Goal: Obtain resource: Download file/media

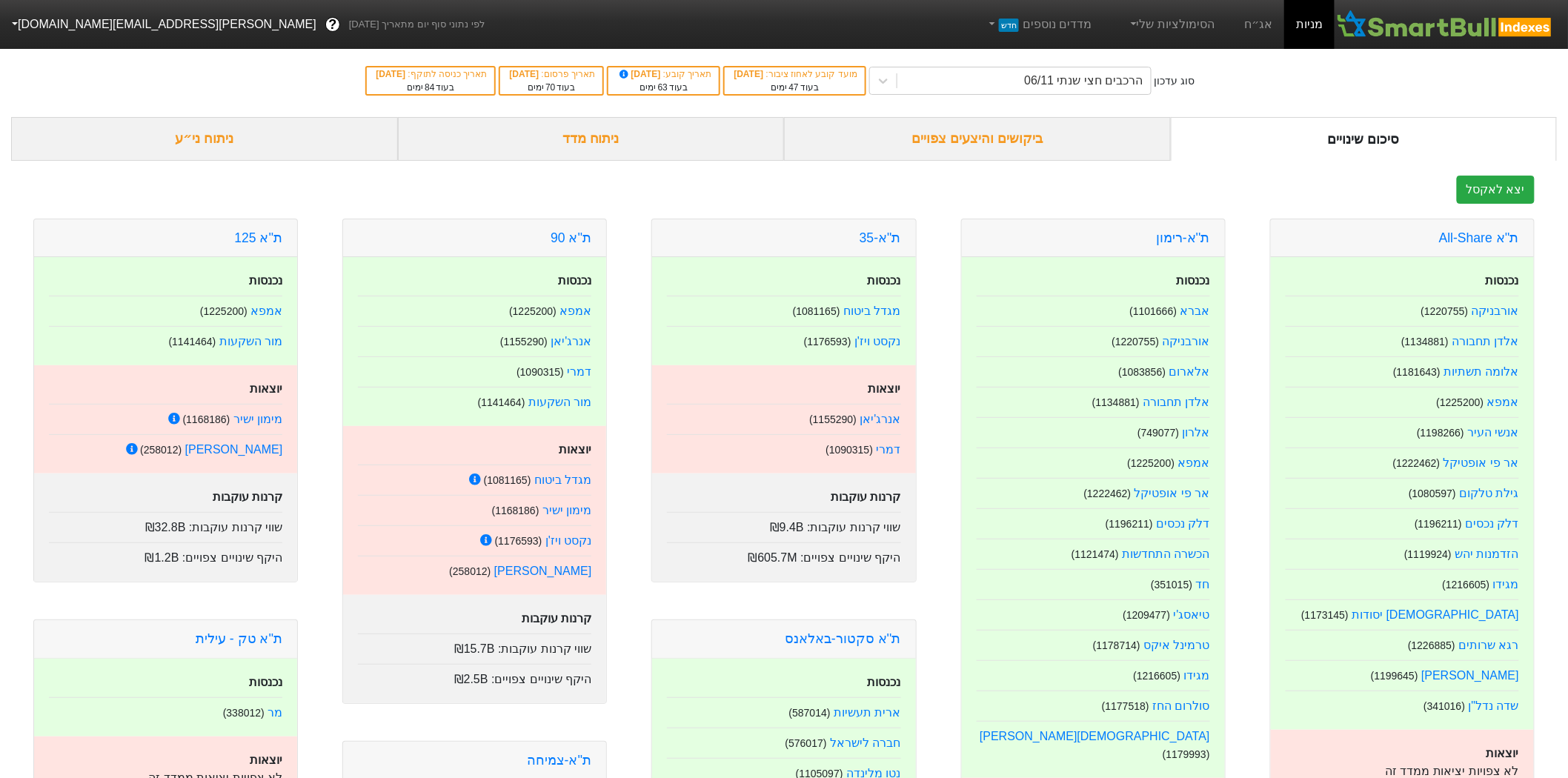
click at [554, 149] on div "ניתוח מדד" at bounding box center [591, 139] width 387 height 44
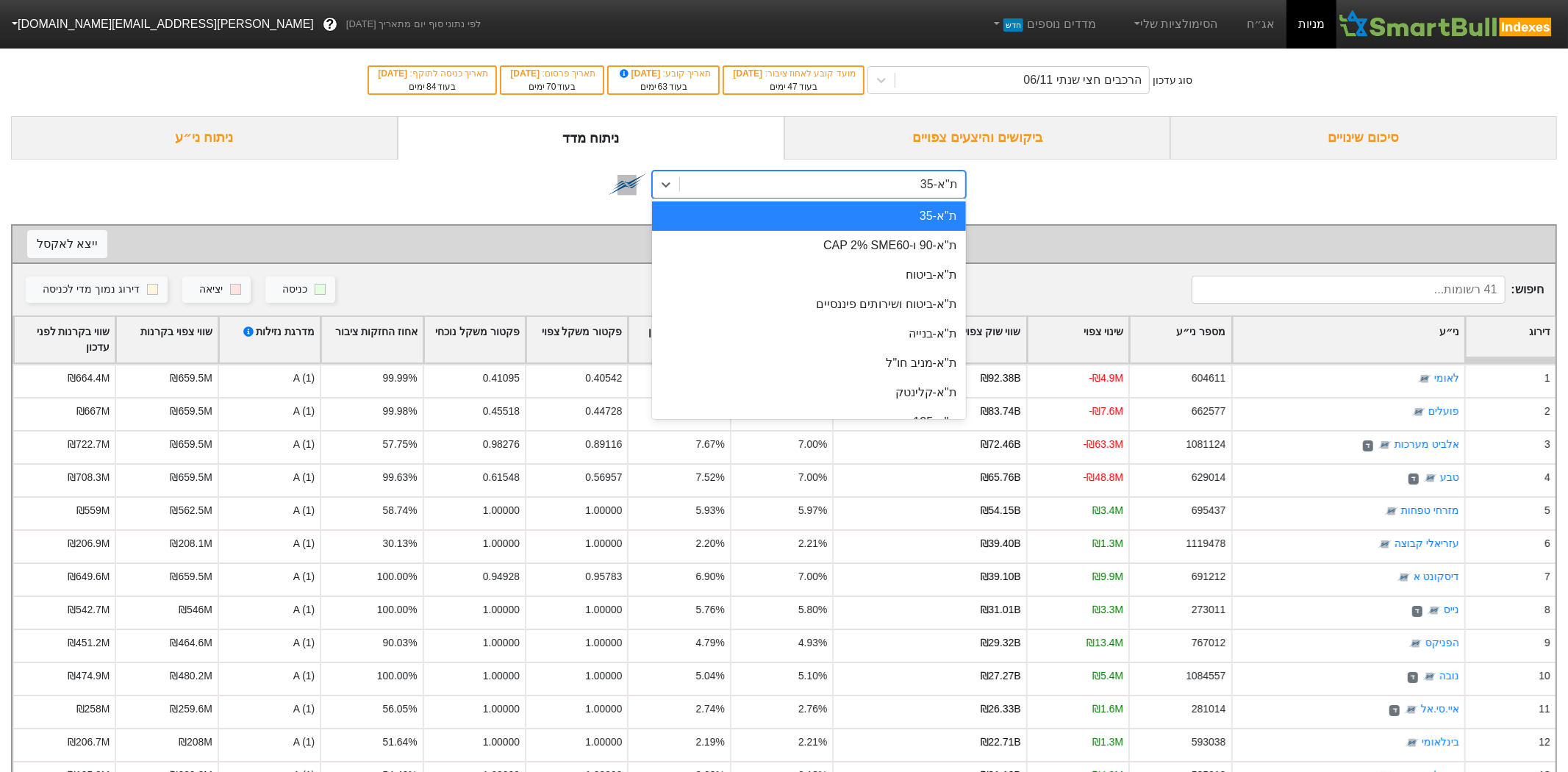
click at [753, 192] on div "ת"א-35" at bounding box center [823, 184] width 285 height 26
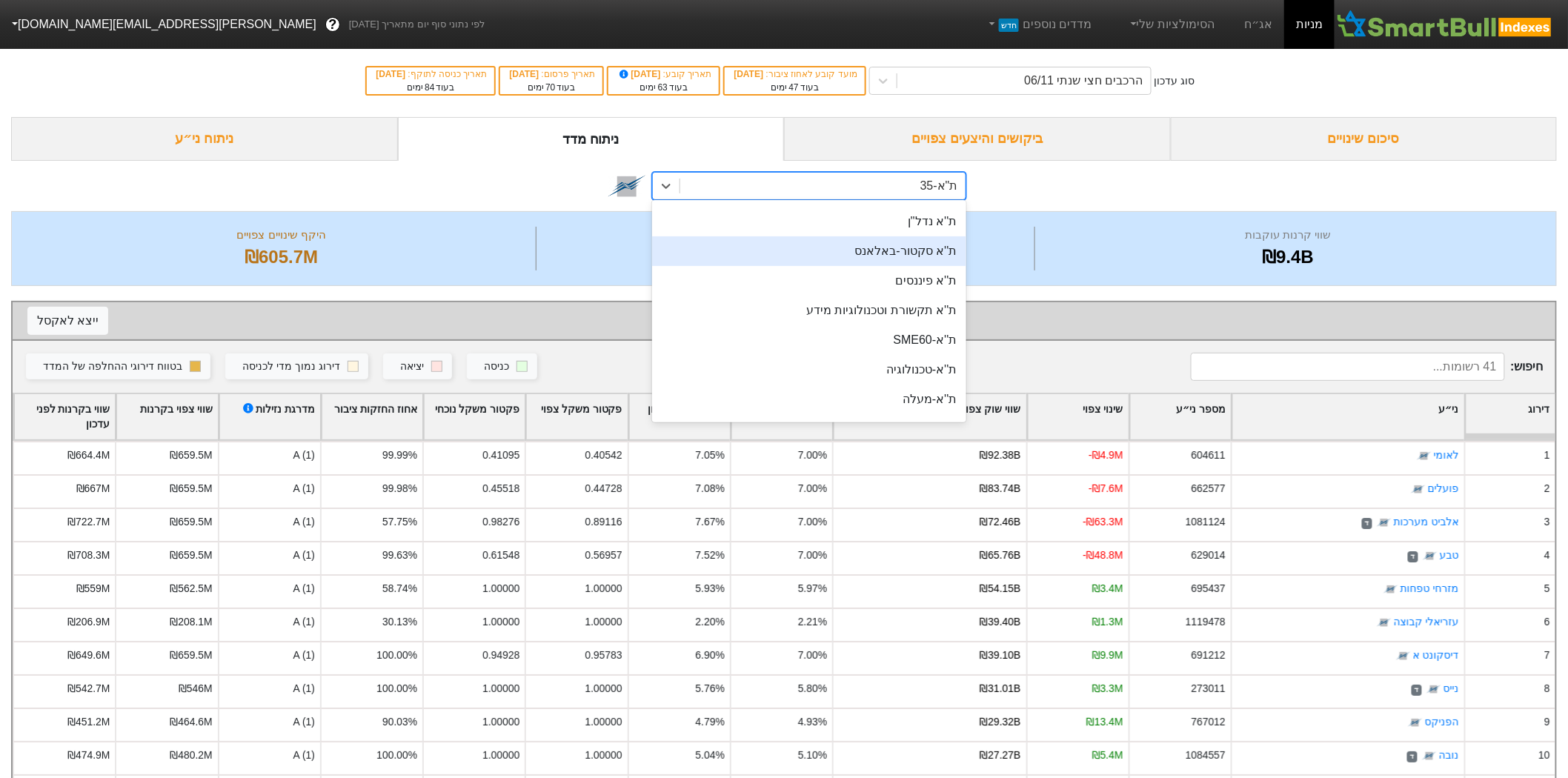
scroll to position [329, 0]
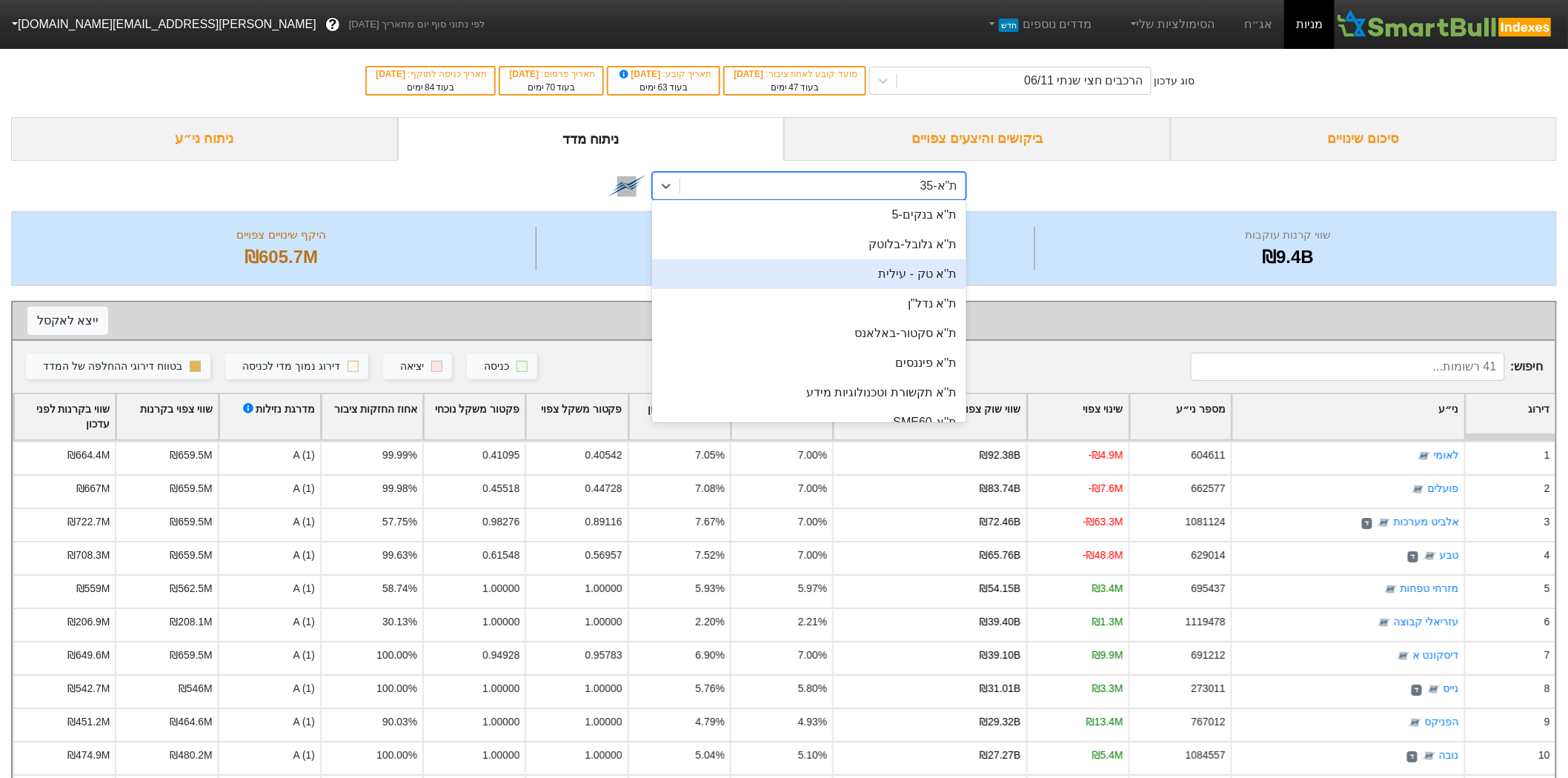
click at [865, 277] on div "ת''א טק - עילית" at bounding box center [808, 274] width 313 height 30
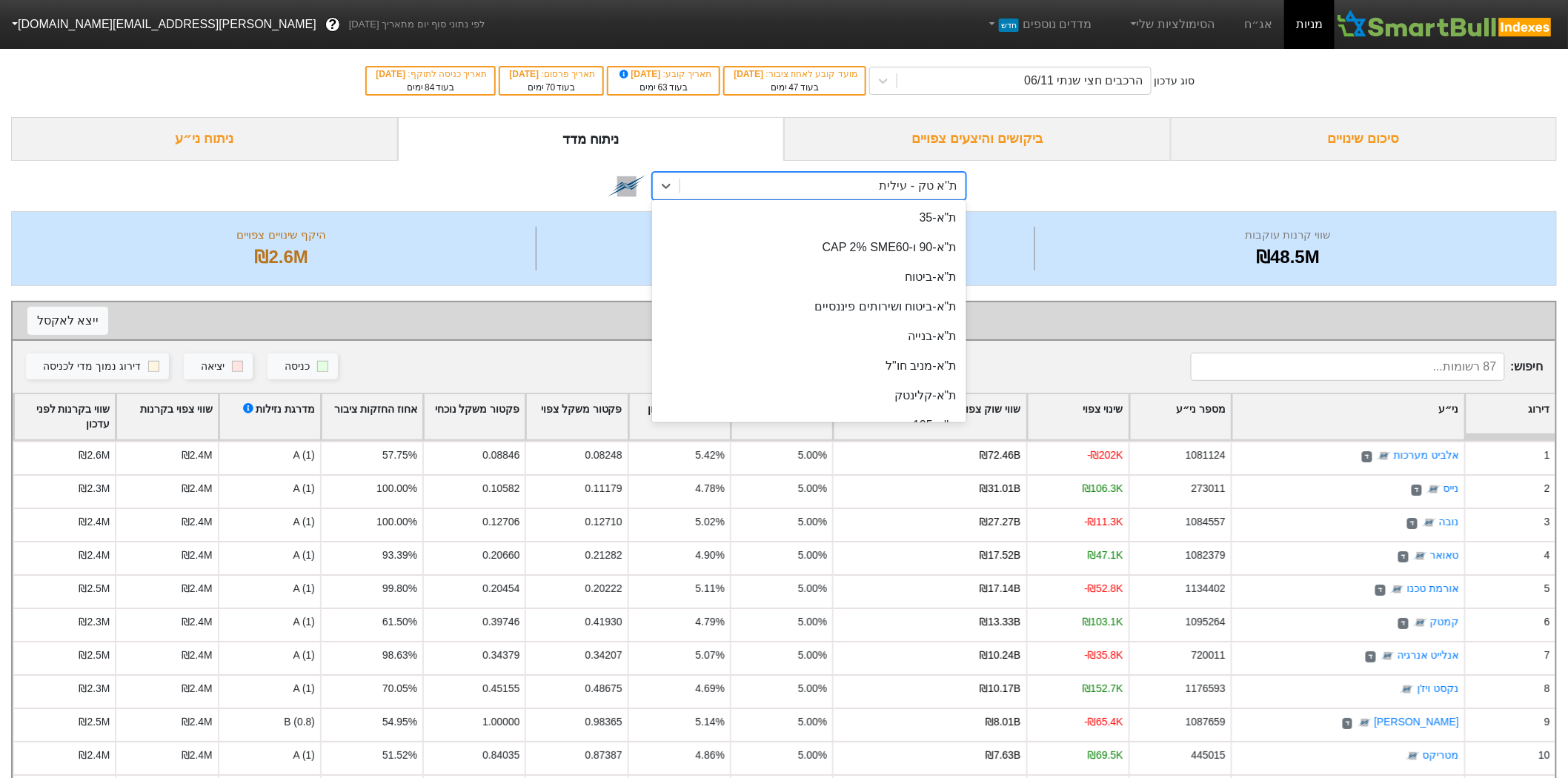
click at [887, 191] on div "ת''א טק - עילית" at bounding box center [919, 186] width 79 height 18
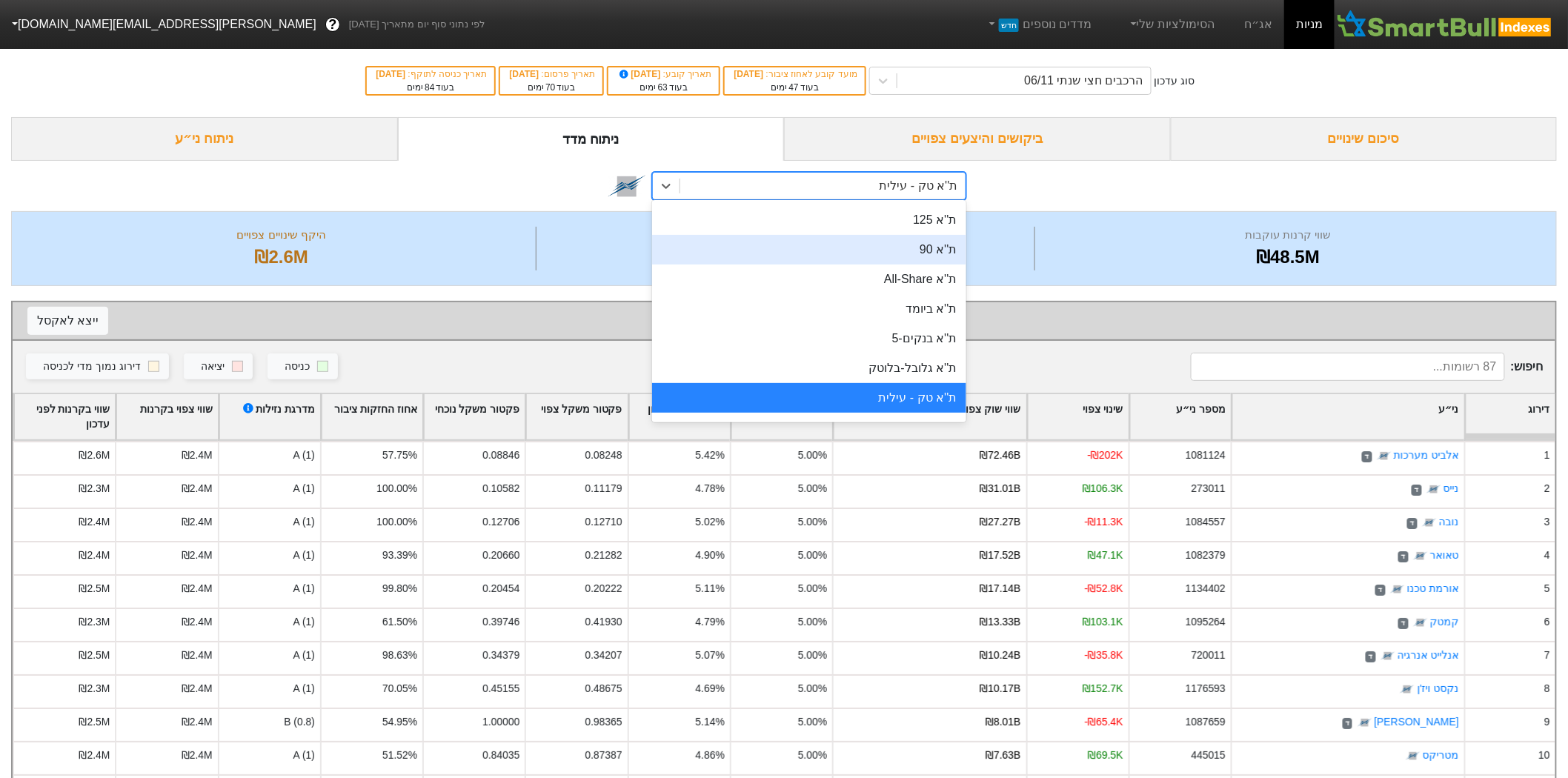
click at [876, 256] on div "ת''א 90" at bounding box center [808, 249] width 313 height 30
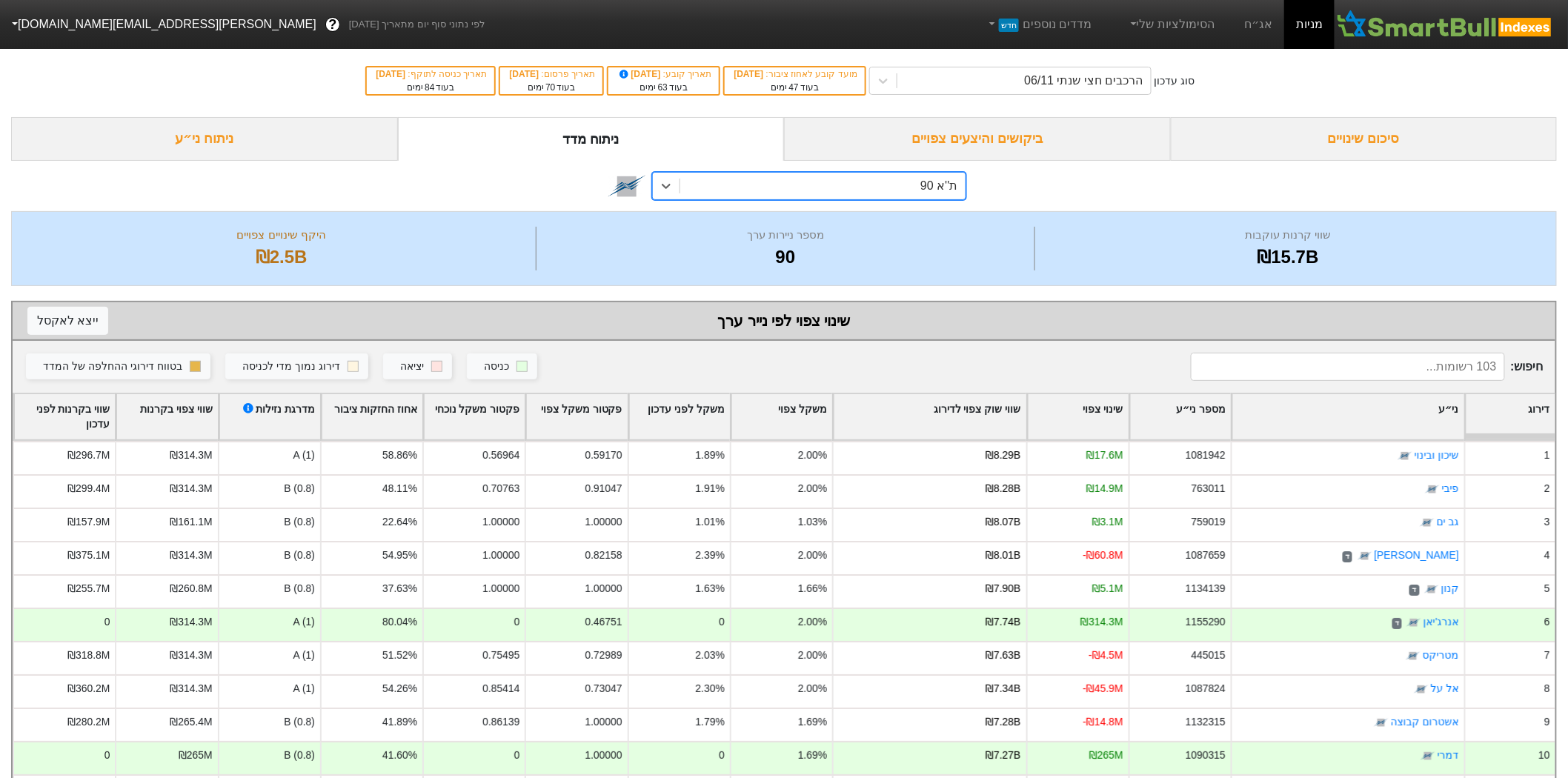
click at [974, 422] on div "שווי שוק צפוי לדירוג" at bounding box center [930, 417] width 192 height 46
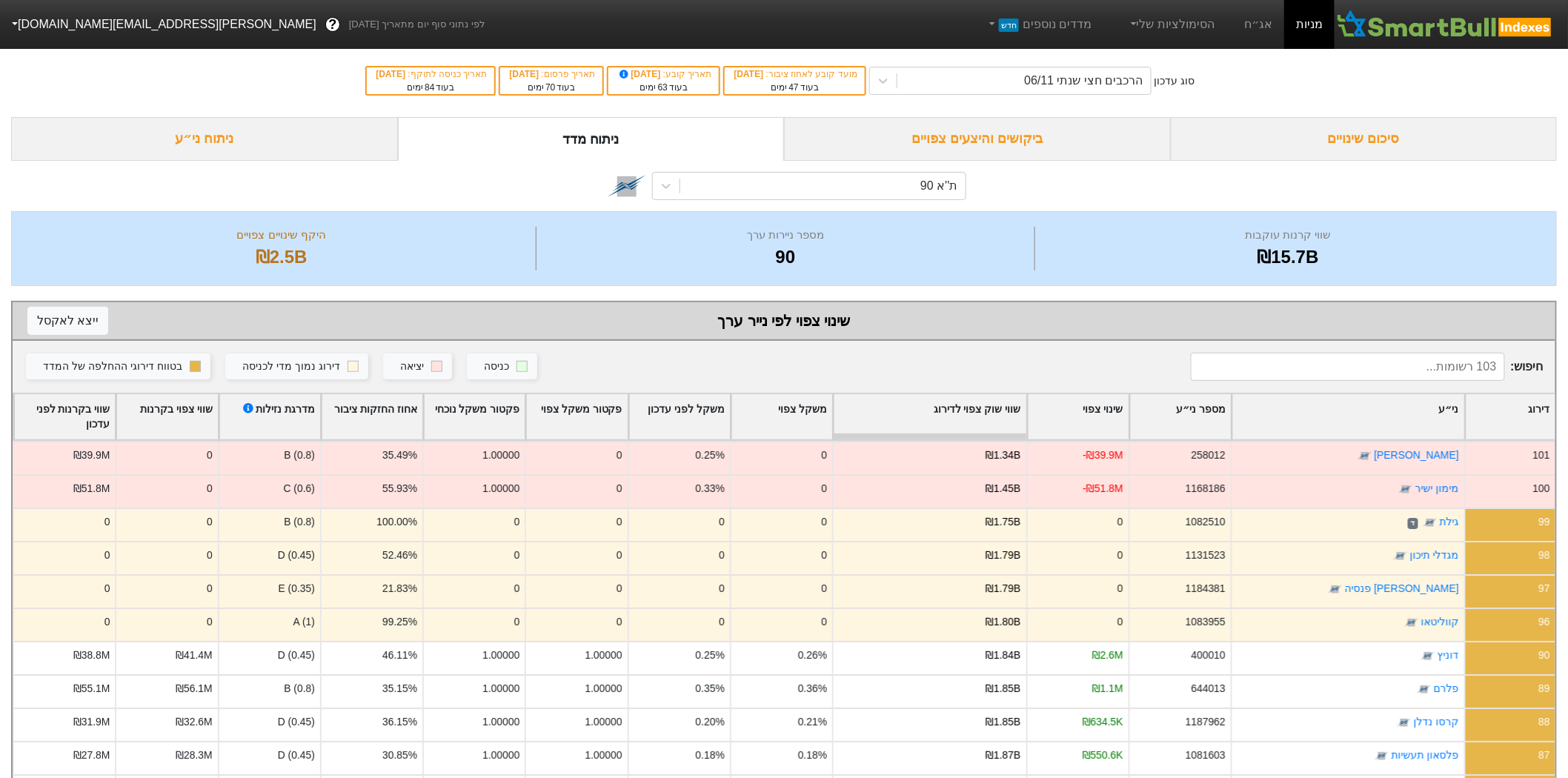
click at [974, 422] on div "שווי שוק צפוי לדירוג" at bounding box center [930, 417] width 192 height 46
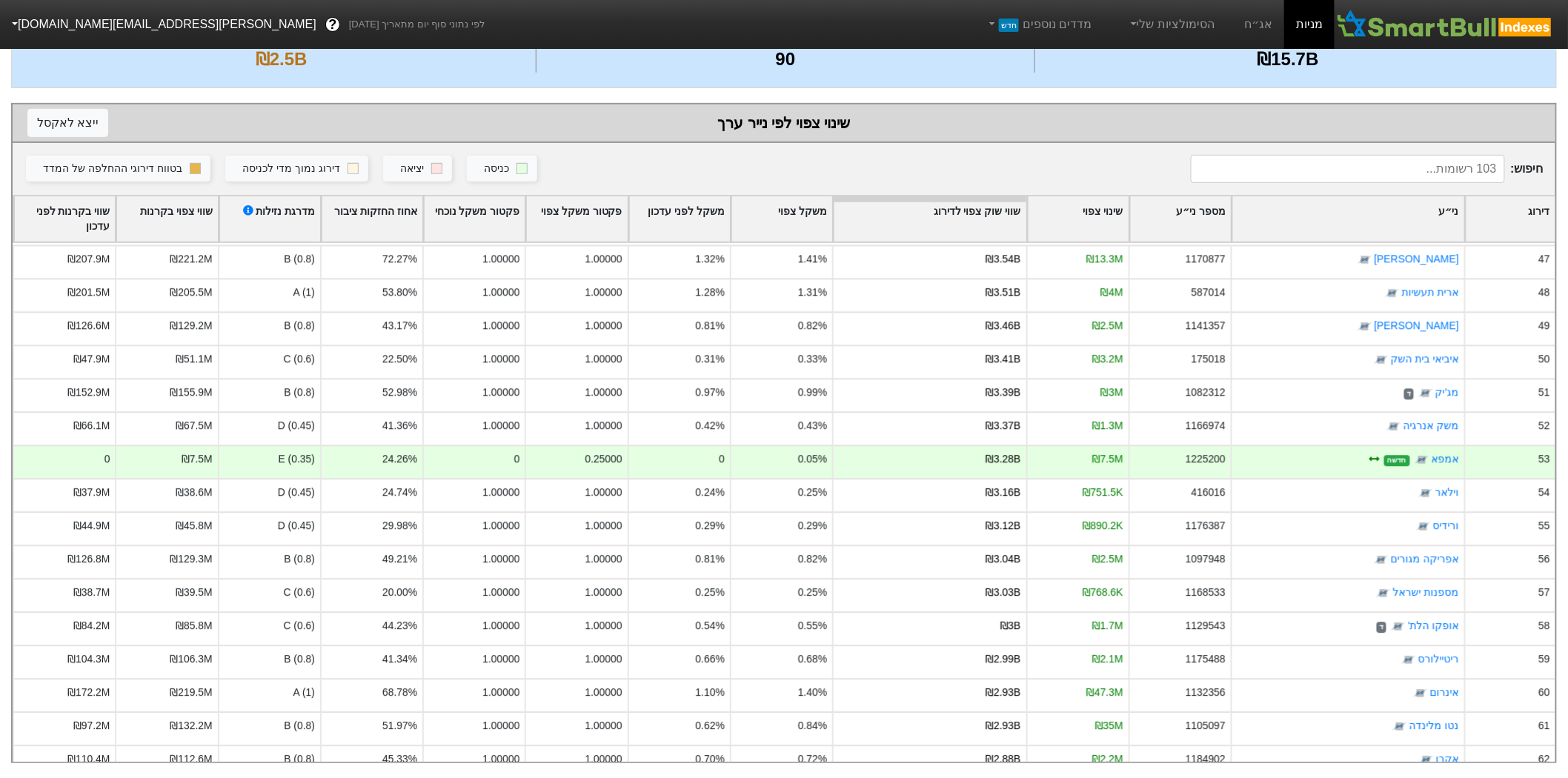
scroll to position [1846, 0]
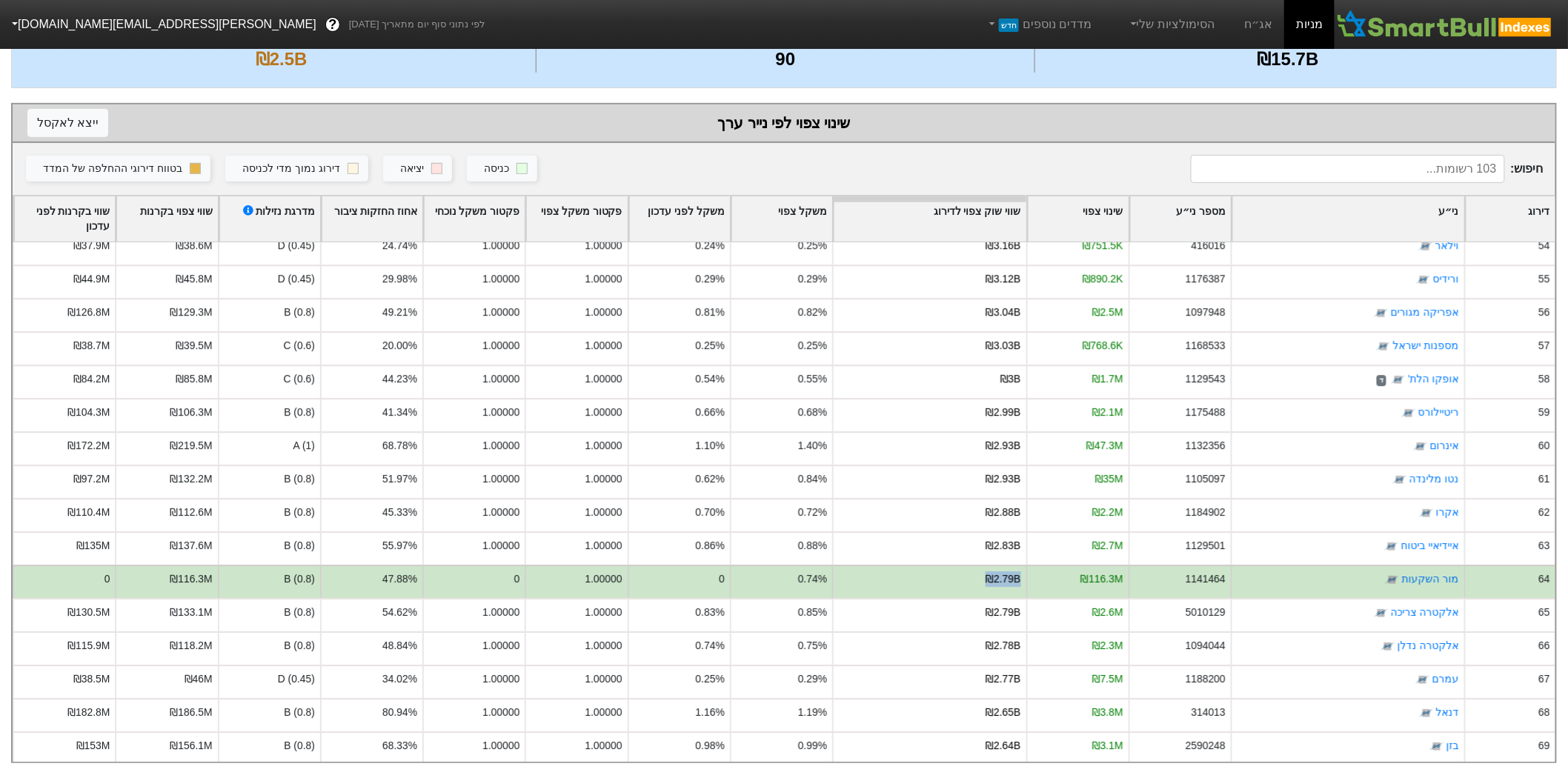
drag, startPoint x: 958, startPoint y: 564, endPoint x: 1022, endPoint y: 574, distance: 64.8
click at [1036, 565] on div "64 מור השקעות 1141464 ₪116.3M ₪2.79B 0.74% 0 1.00000 0 47.88% B (0.8) ₪116.3M 0" at bounding box center [784, 582] width 1543 height 34
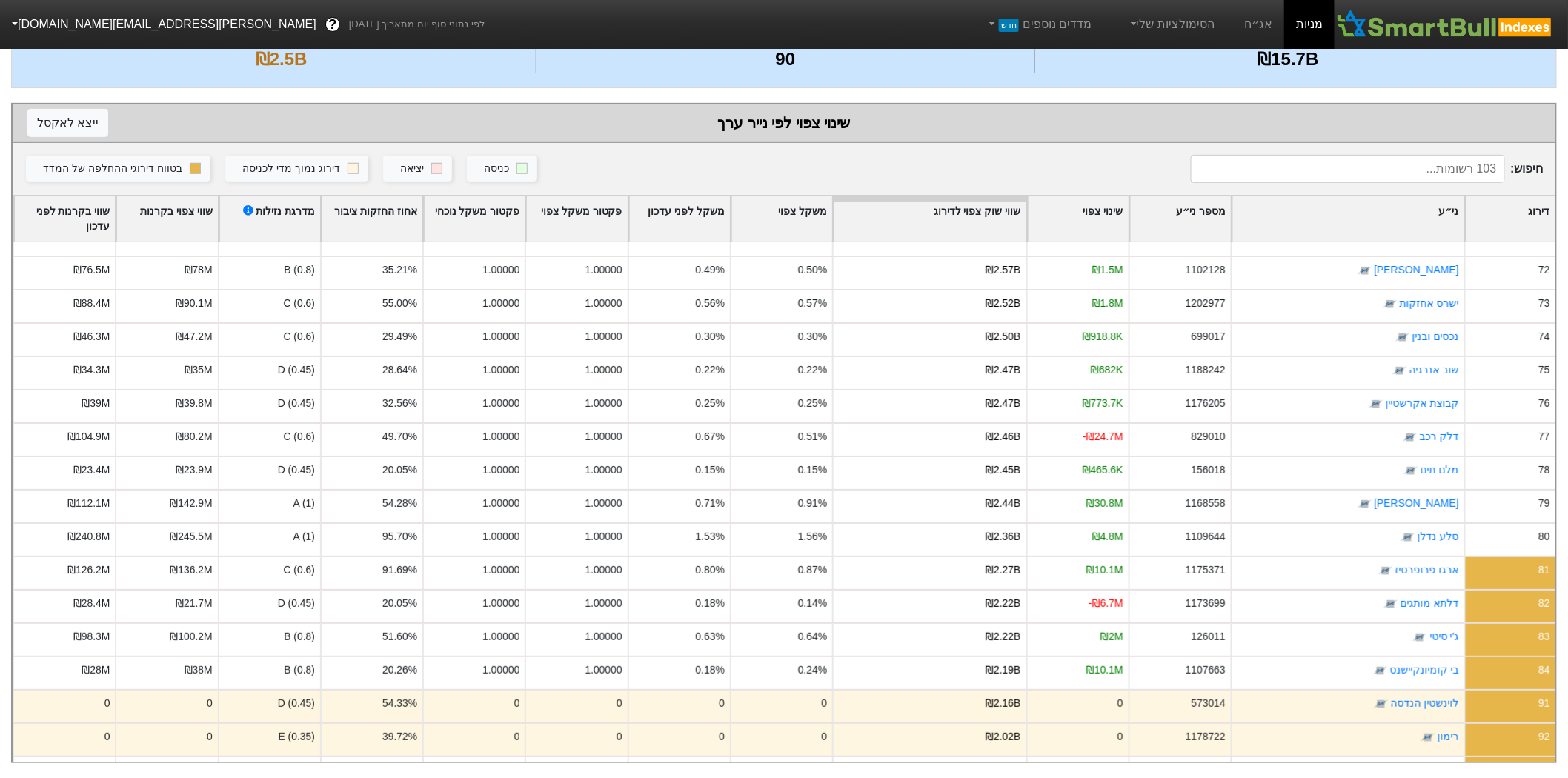
scroll to position [2505, 0]
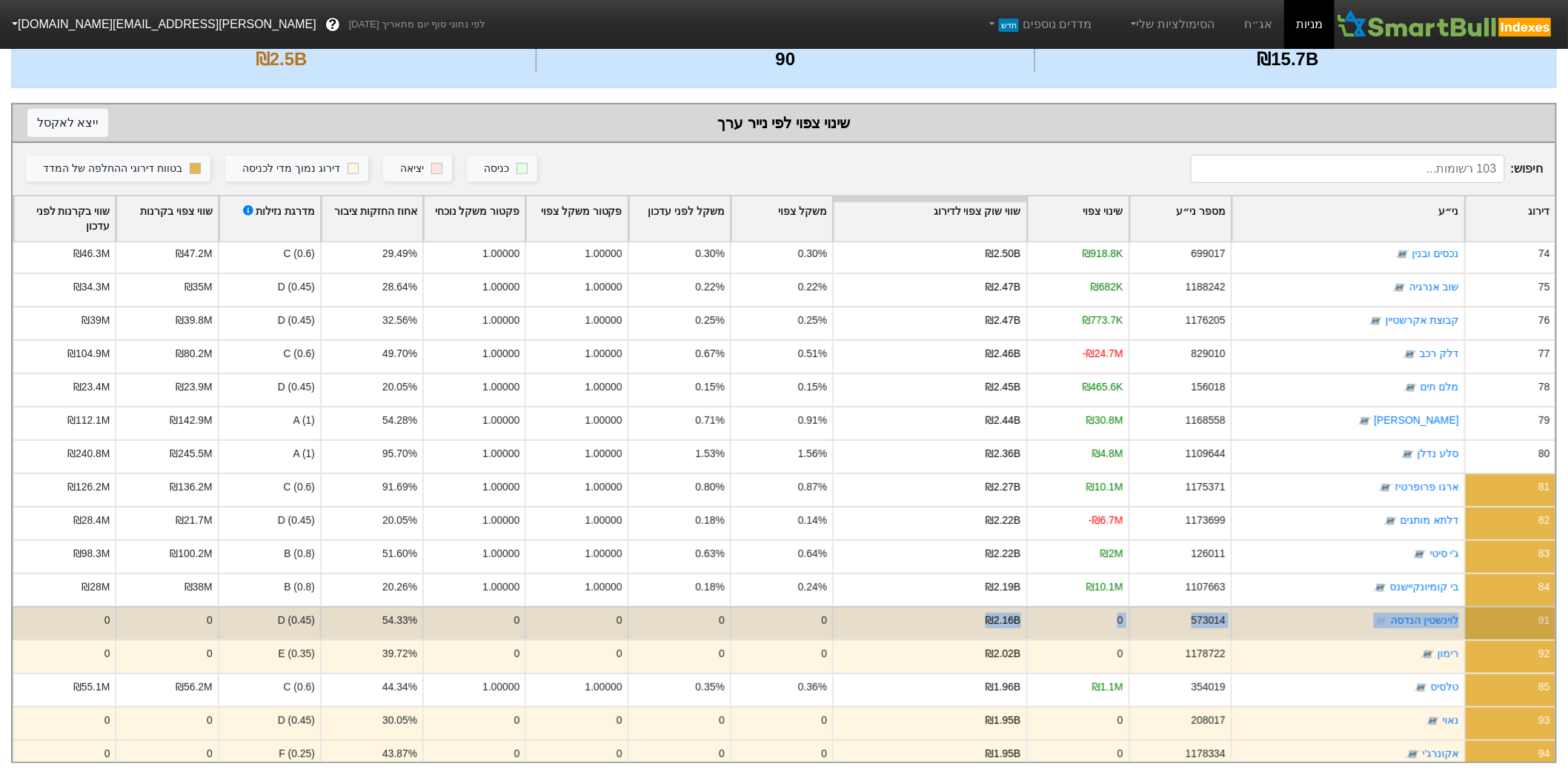
drag, startPoint x: 901, startPoint y: 615, endPoint x: 1499, endPoint y: 618, distance: 598.0
click at [1499, 618] on div "91 לוינשטין הנדסה 573014 0 ₪2.16B 0 0 0 0 54.33% D (0.45) 0 0" at bounding box center [784, 623] width 1543 height 34
drag, startPoint x: 71, startPoint y: 600, endPoint x: 1476, endPoint y: 611, distance: 1405.0
click at [1476, 611] on div "91 לוינשטין הנדסה 573014 0 ₪2.16B 0 0 0 0 54.33% D (0.45) 0 0" at bounding box center [784, 623] width 1543 height 34
click at [967, 614] on div "₪2.16B" at bounding box center [929, 623] width 193 height 34
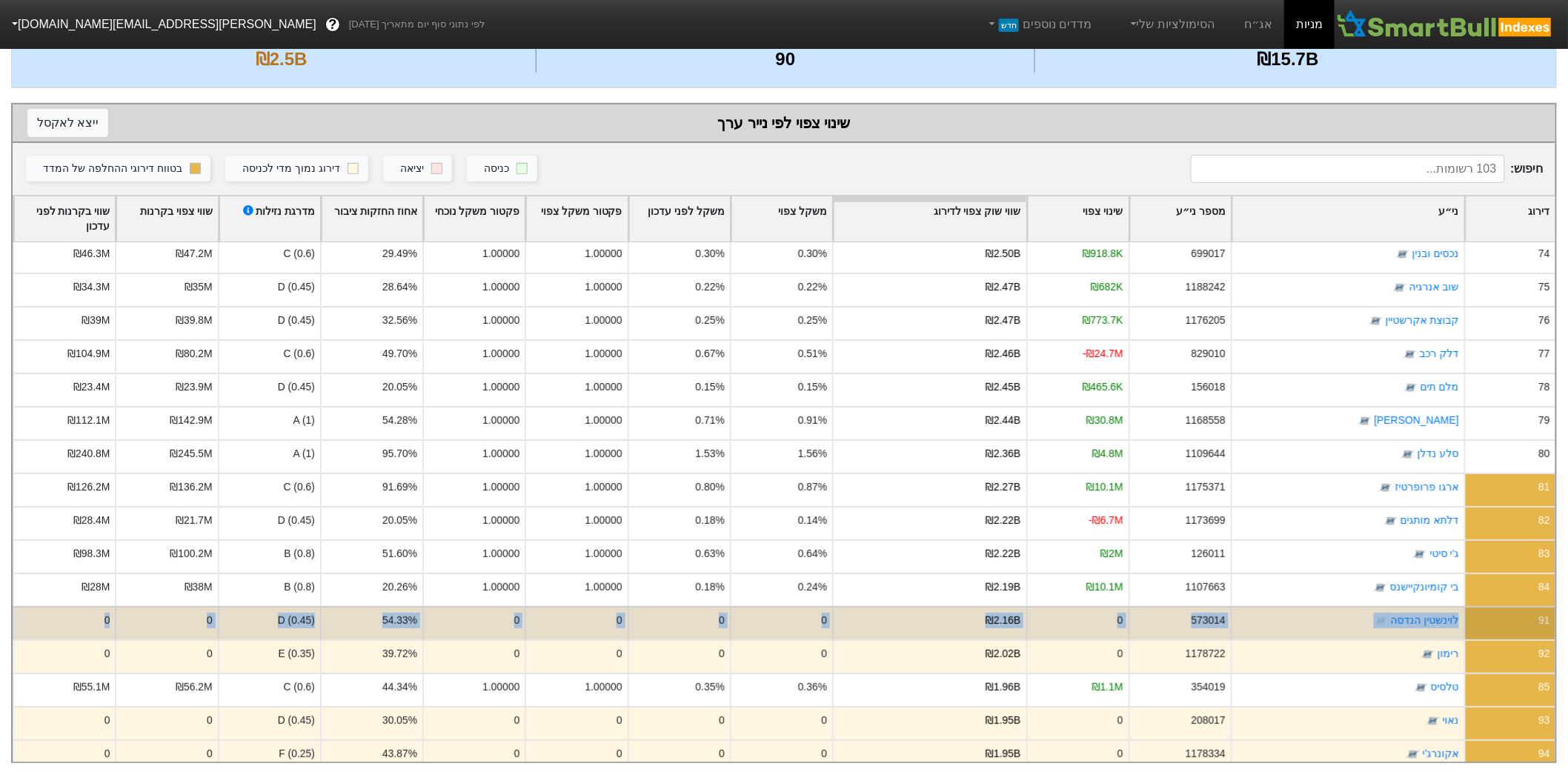
drag, startPoint x: 86, startPoint y: 614, endPoint x: 1476, endPoint y: 612, distance: 1390.0
click at [1476, 612] on div "91 לוינשטין הנדסה 573014 0 ₪2.16B 0 0 0 0 54.33% D (0.45) 0 0" at bounding box center [784, 623] width 1543 height 34
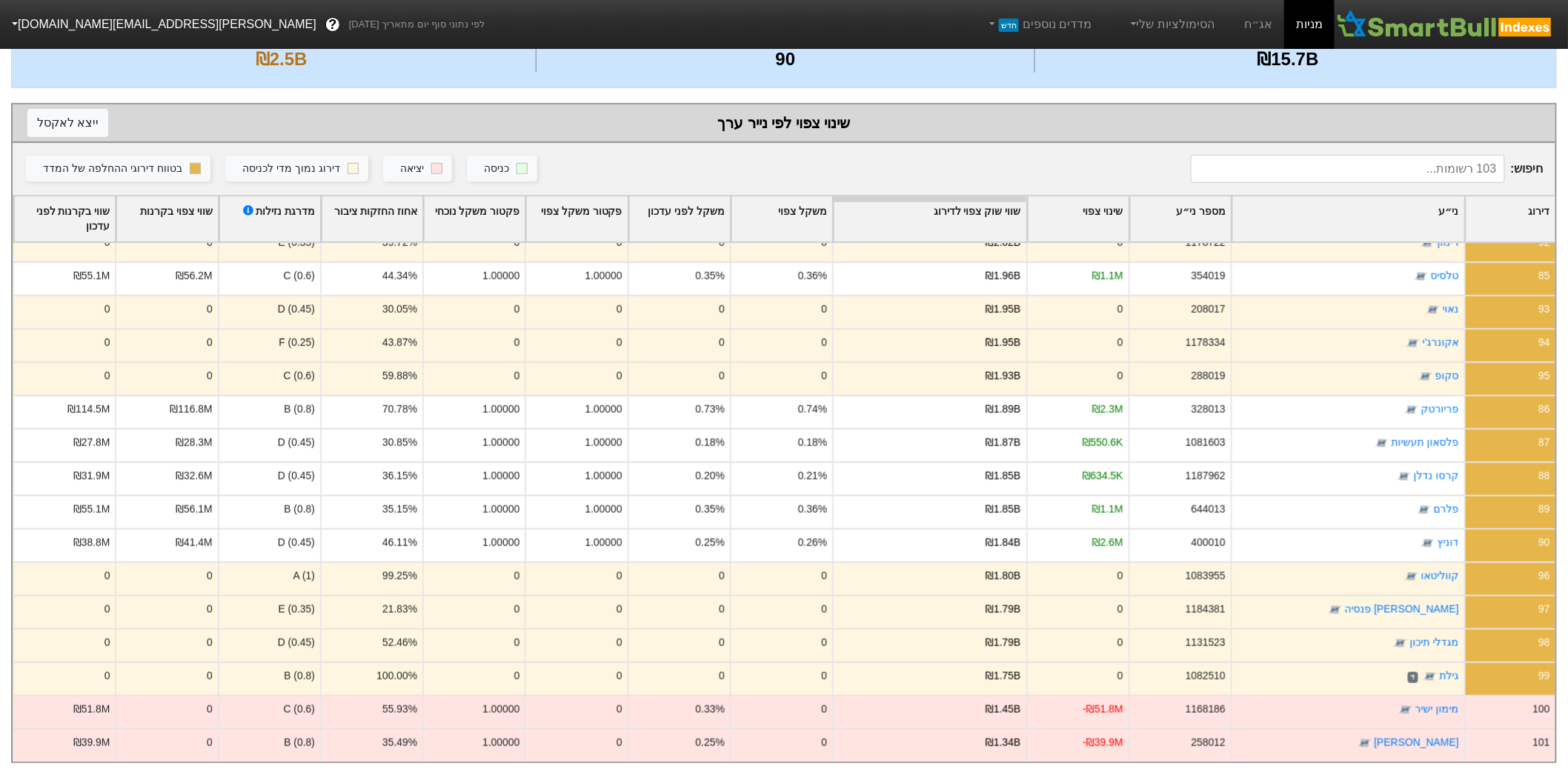
scroll to position [0, 0]
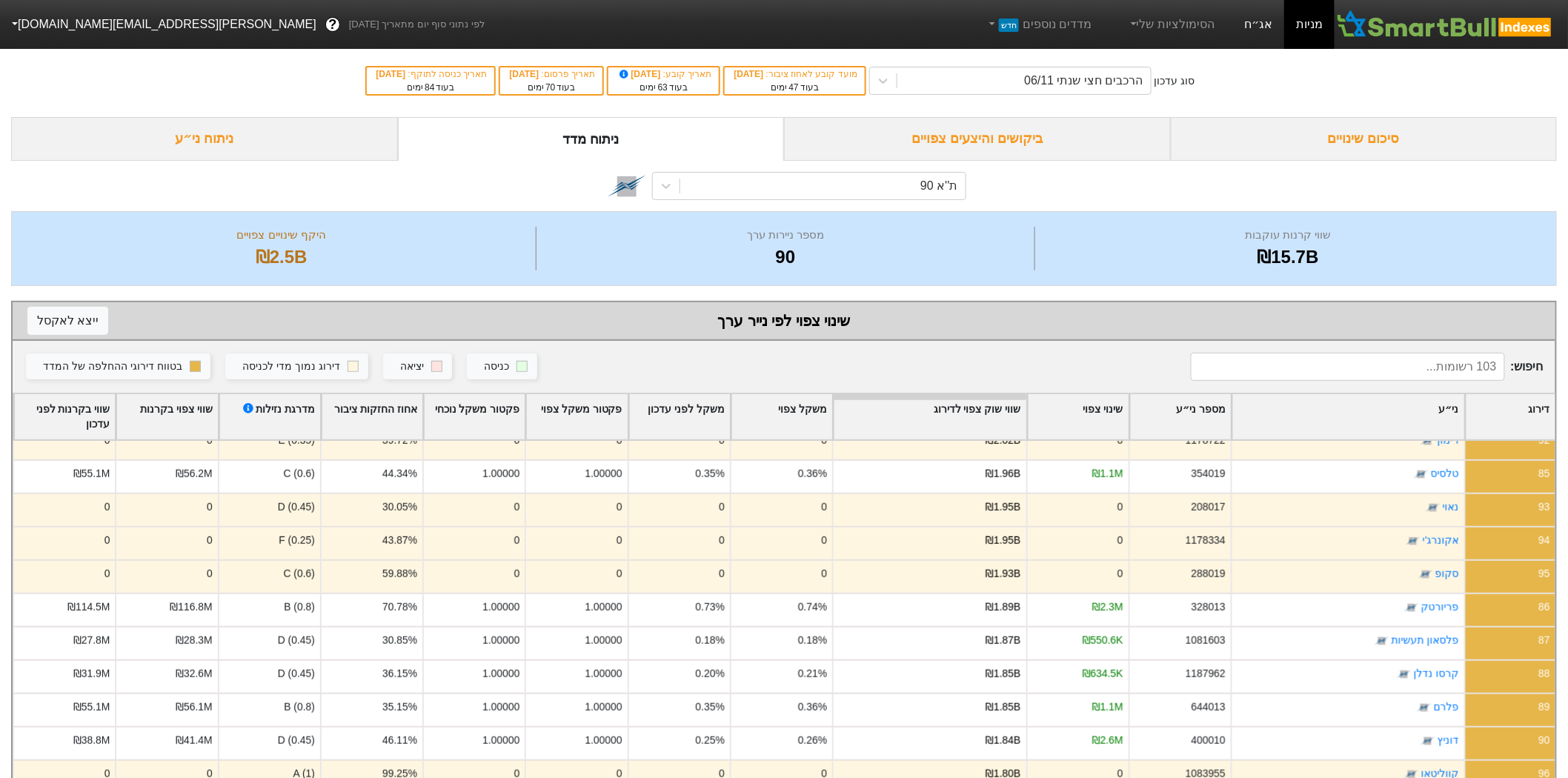
click at [1259, 33] on link "אג״ח" at bounding box center [1258, 24] width 52 height 49
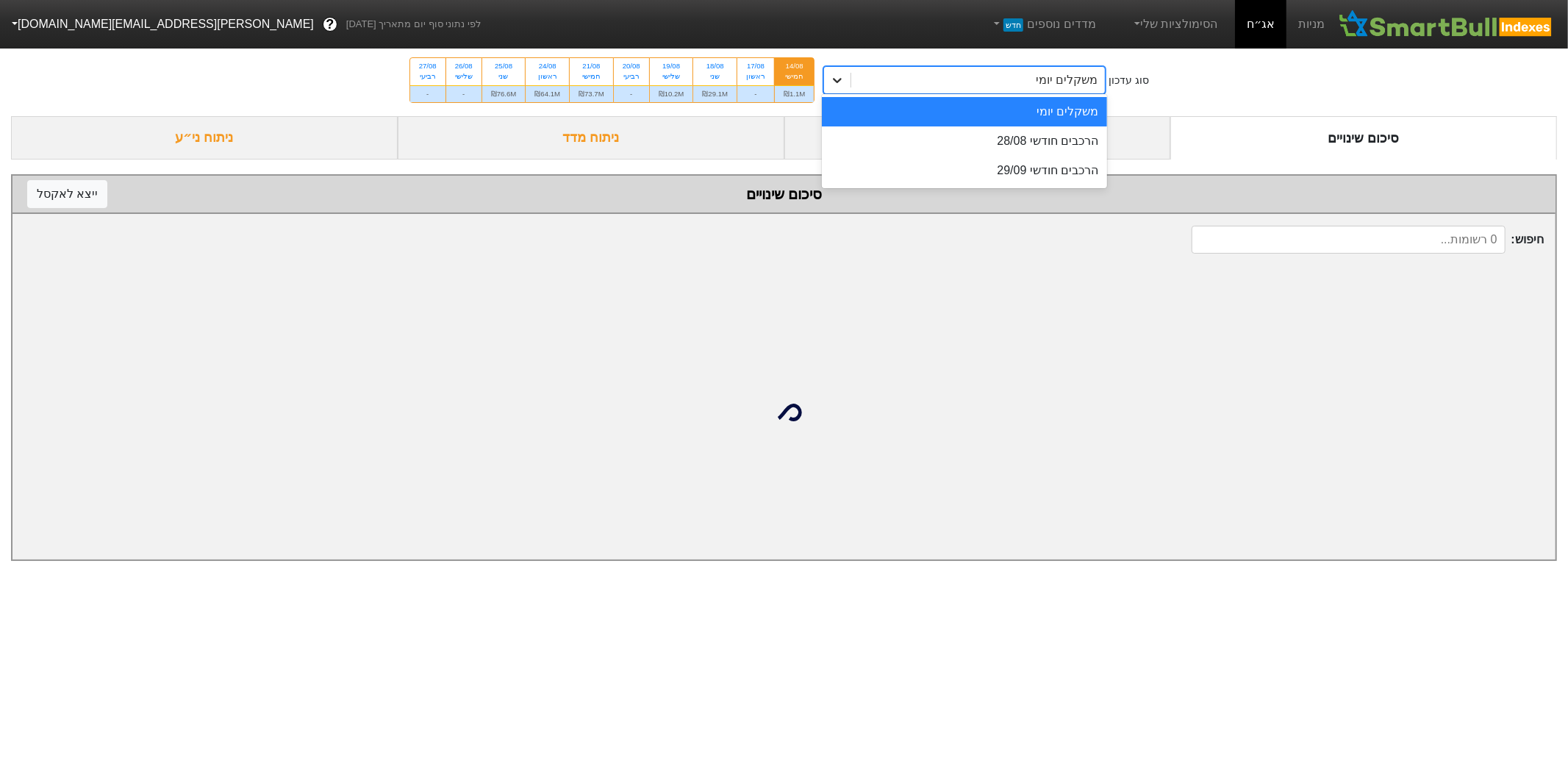
click at [850, 83] on div at bounding box center [837, 80] width 26 height 26
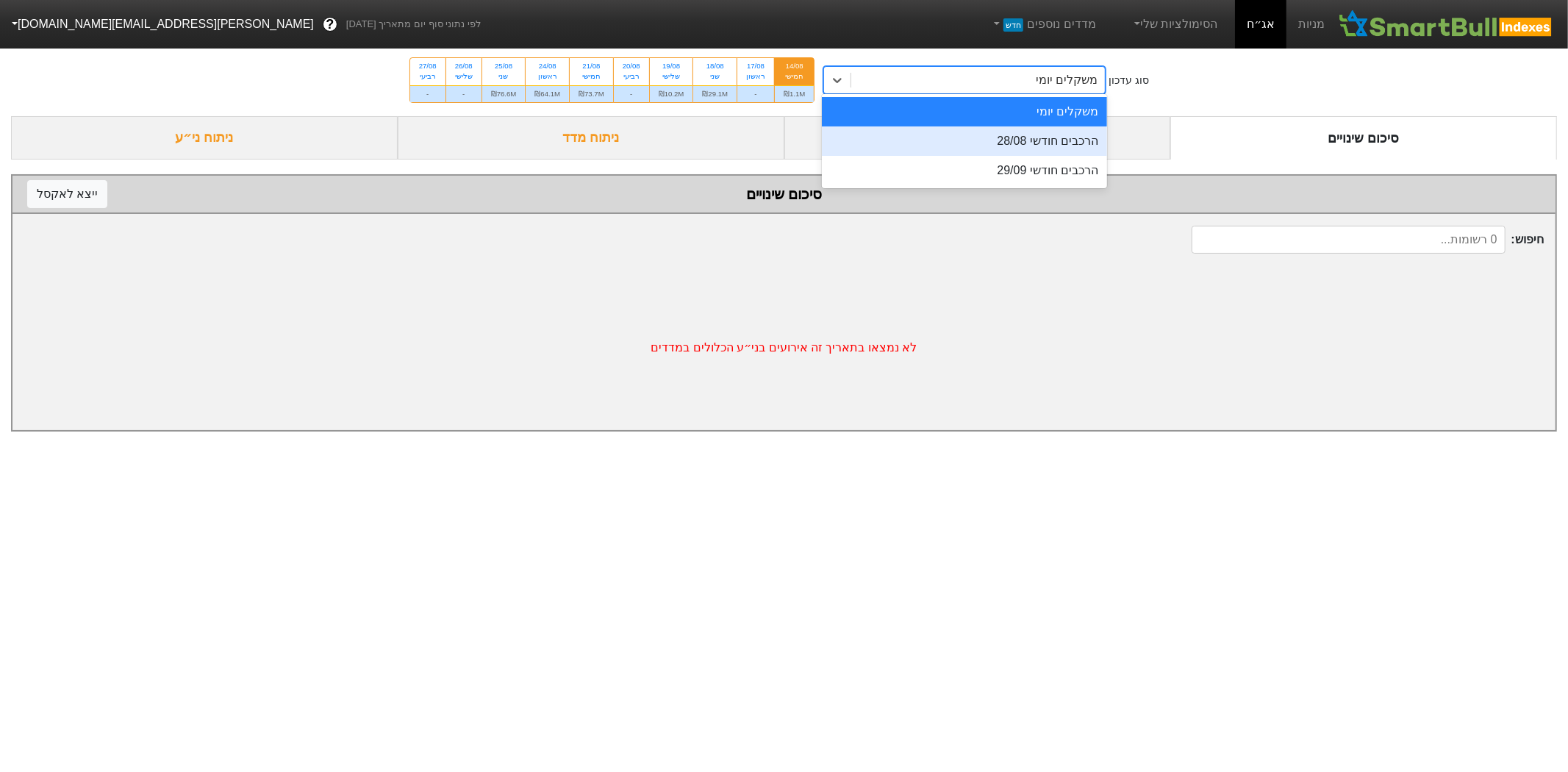
click at [866, 135] on div "הרכבים חודשי 28/08" at bounding box center [964, 141] width 285 height 29
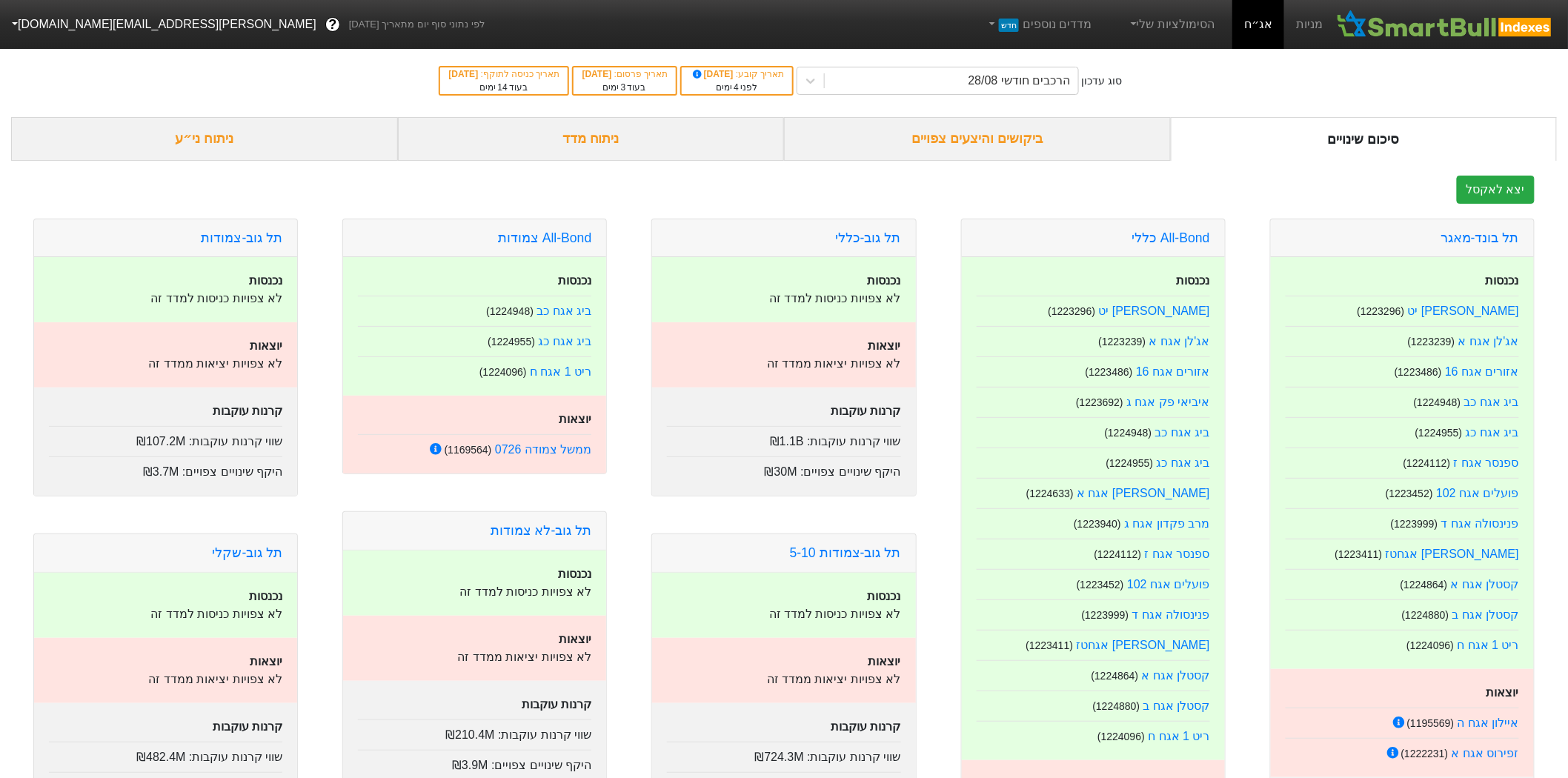
click at [994, 143] on div "ביקושים והיצעים צפויים" at bounding box center [977, 139] width 387 height 44
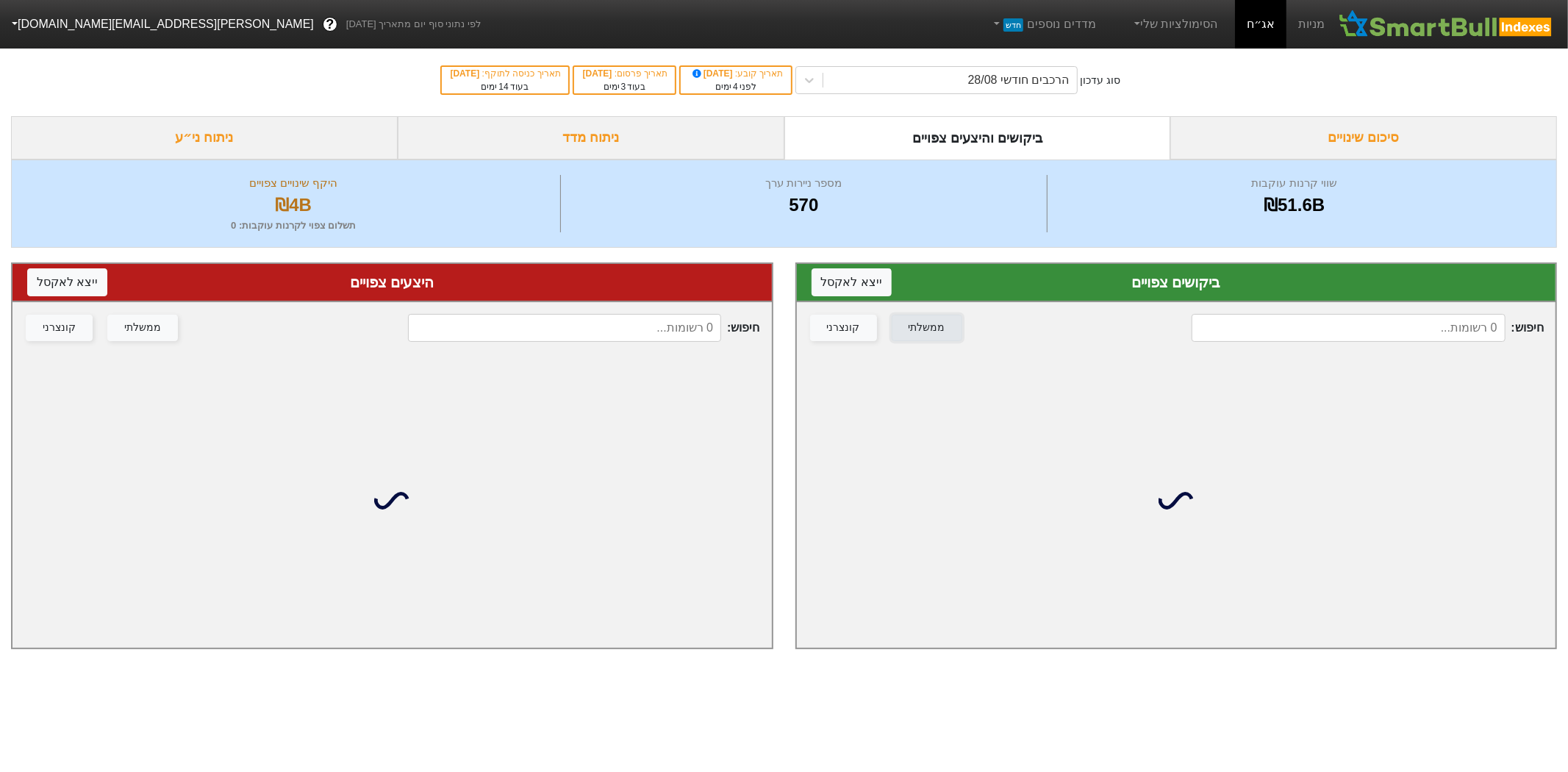
click at [908, 332] on div "ממשלתי" at bounding box center [927, 328] width 37 height 16
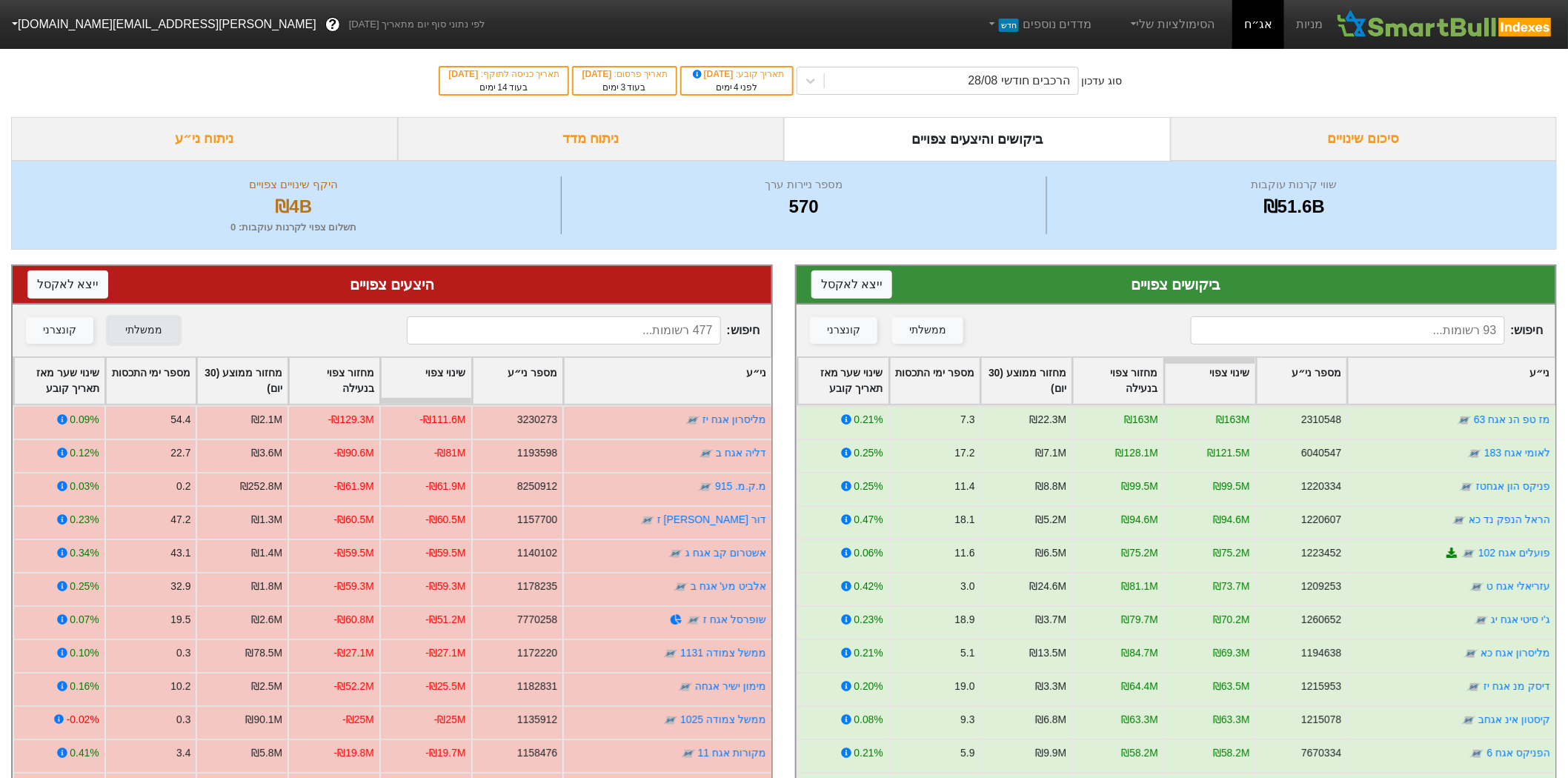
click at [148, 325] on div "ממשלתי" at bounding box center [143, 330] width 37 height 16
click at [926, 334] on div "ממשלתי" at bounding box center [928, 330] width 37 height 16
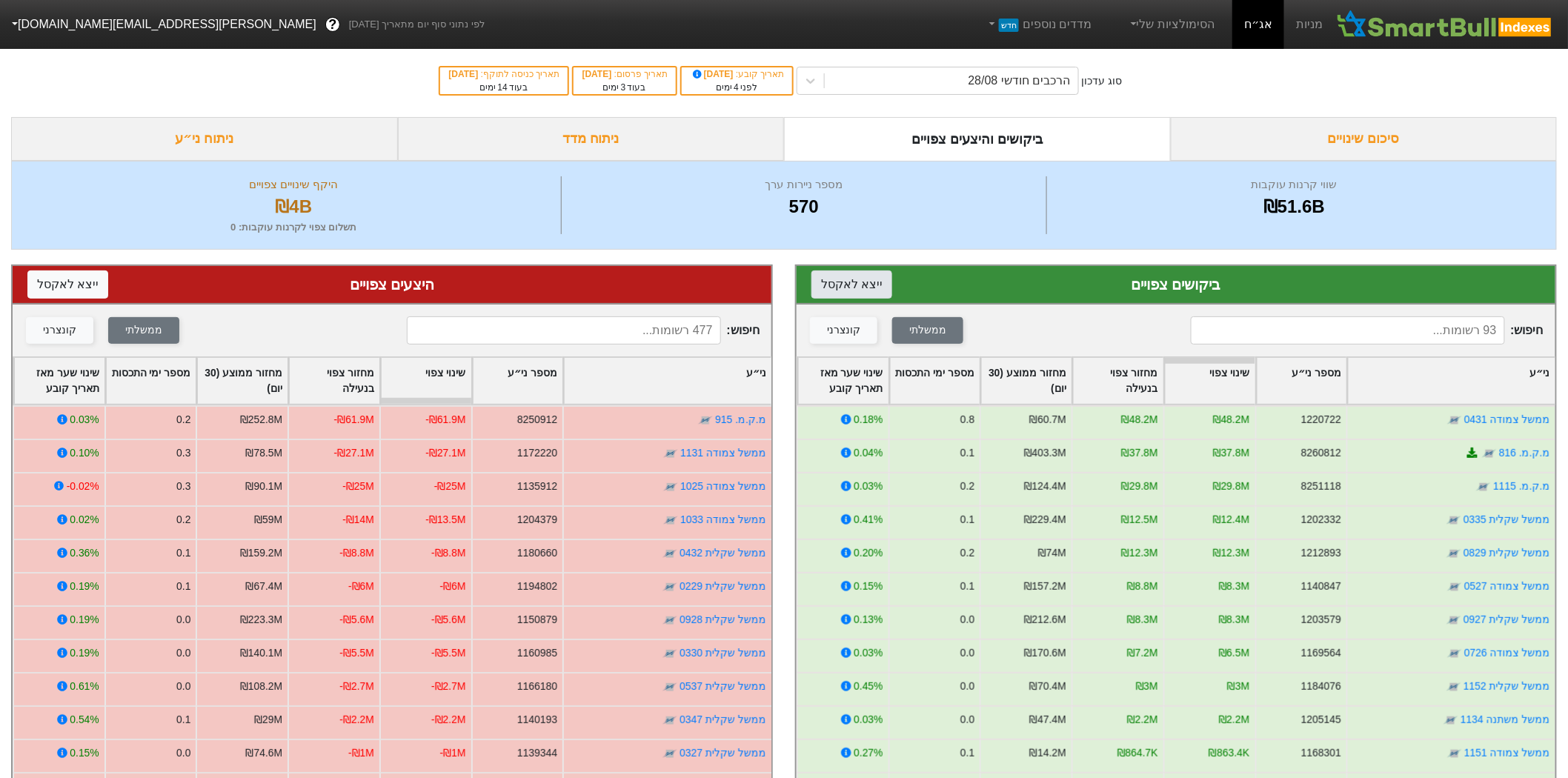
click at [820, 280] on button "ייצא ל אקסל" at bounding box center [852, 284] width 81 height 28
click at [832, 337] on div "קונצרני" at bounding box center [844, 330] width 34 height 16
click at [913, 331] on div "ממשלתי" at bounding box center [928, 330] width 37 height 16
click at [58, 289] on button "ייצא ל אקסל" at bounding box center [67, 284] width 81 height 28
click at [842, 322] on div "קונצרני" at bounding box center [844, 330] width 34 height 16
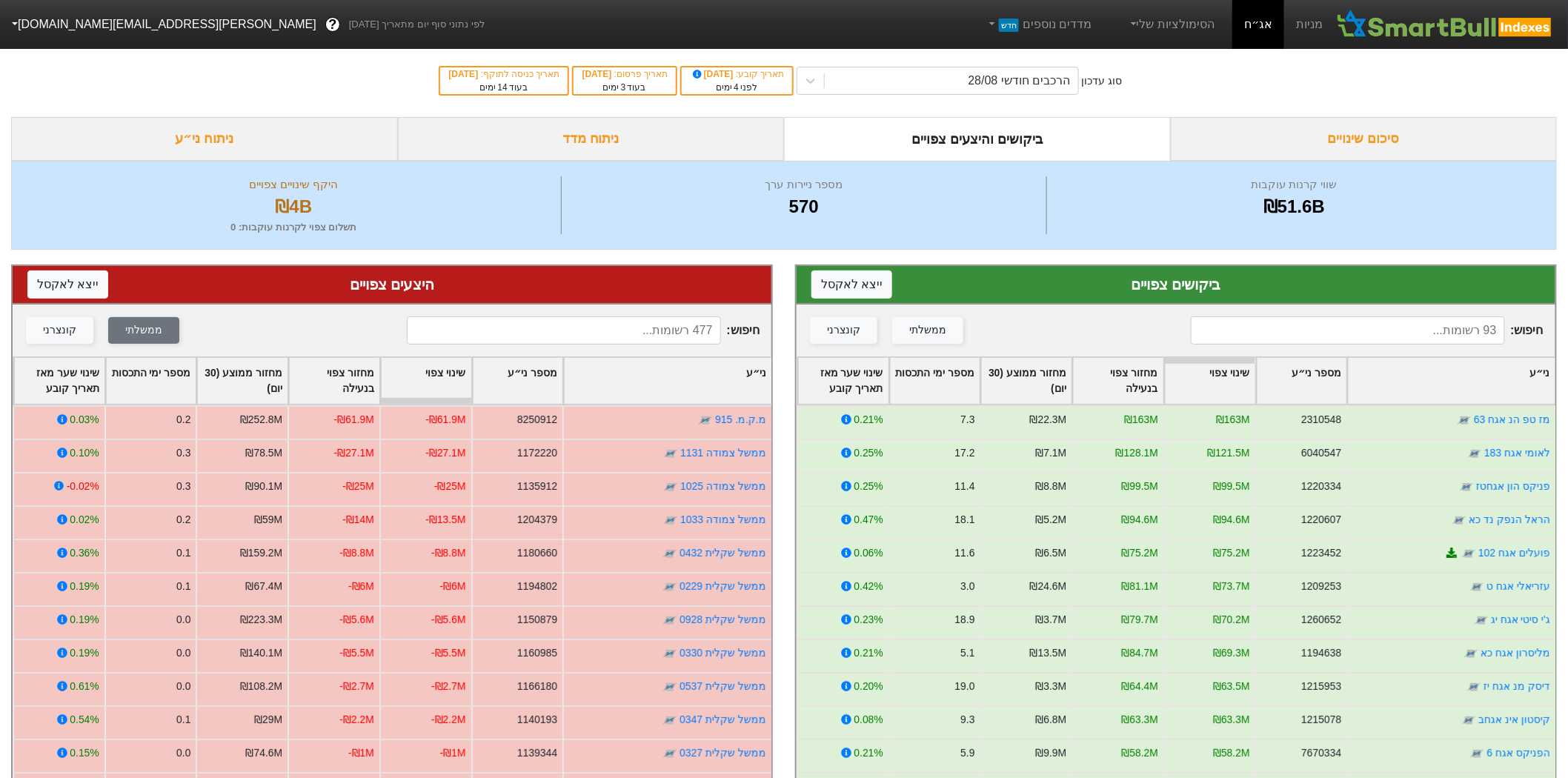
click at [21, 337] on div "חיפוש : ממשלתי קונצרני" at bounding box center [392, 330] width 759 height 52
click at [75, 339] on button "קונצרני" at bounding box center [59, 330] width 67 height 26
click at [108, 335] on button "ממשלתי" at bounding box center [143, 330] width 71 height 26
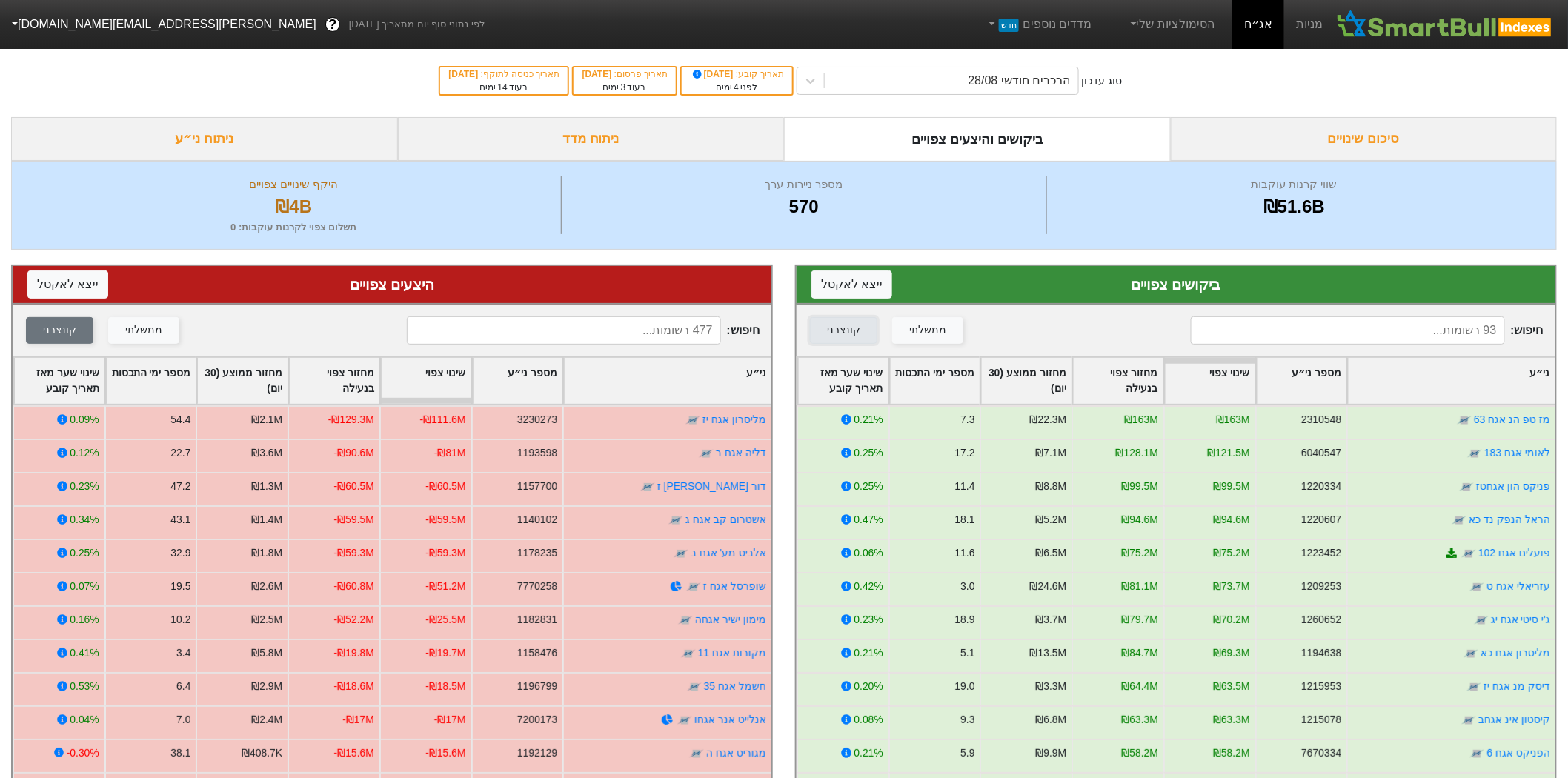
click at [845, 341] on button "קונצרני" at bounding box center [844, 330] width 67 height 26
click at [840, 297] on button "ייצא ל אקסל" at bounding box center [852, 284] width 81 height 28
click at [56, 278] on button "ייצא ל אקסל" at bounding box center [67, 284] width 81 height 28
